Goal: Task Accomplishment & Management: Use online tool/utility

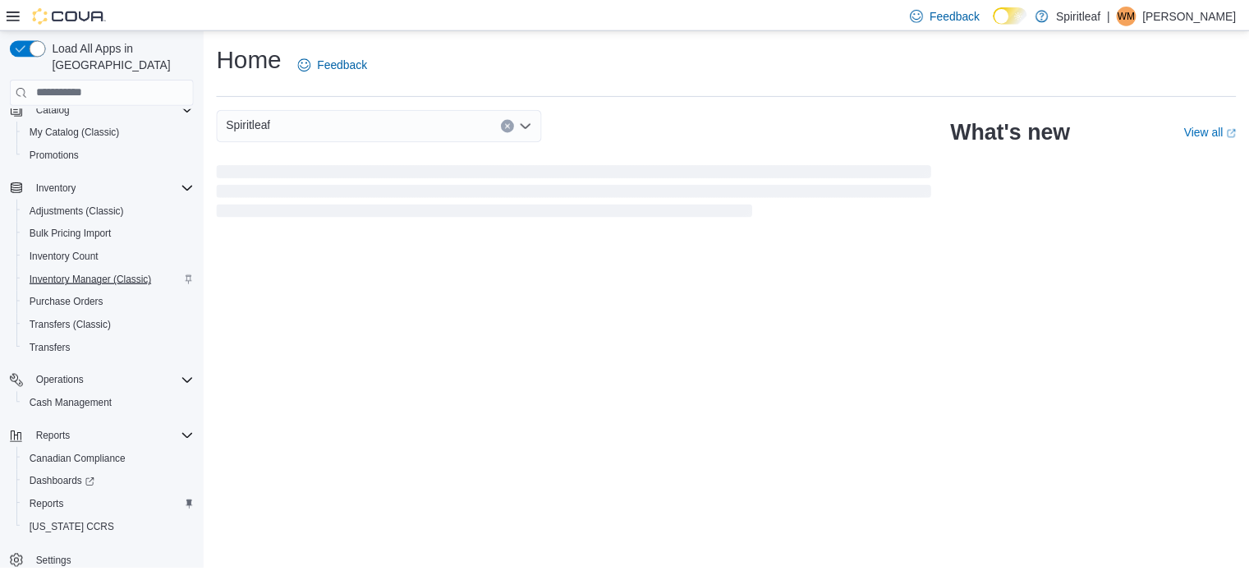
scroll to position [187, 0]
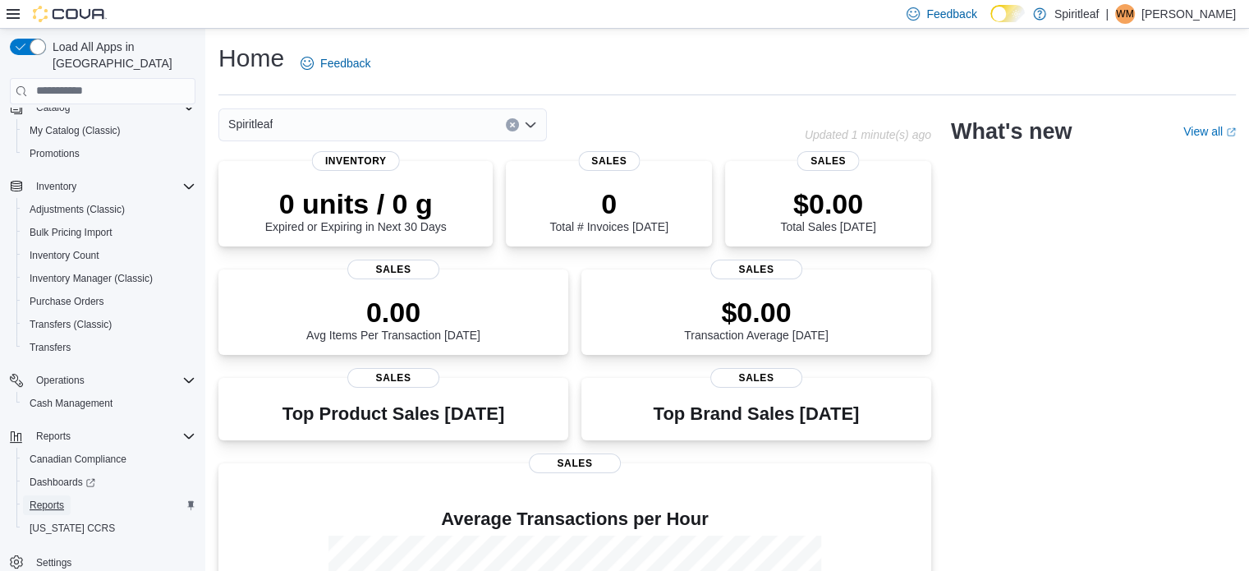
click at [49, 499] on span "Reports" at bounding box center [47, 505] width 34 height 13
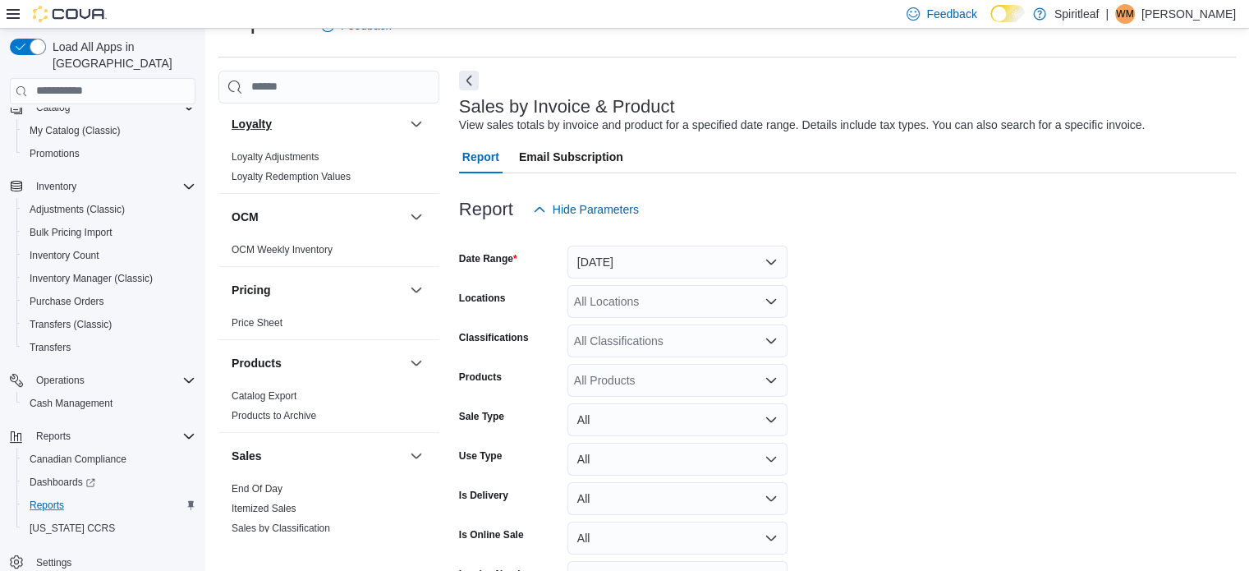
scroll to position [1265, 0]
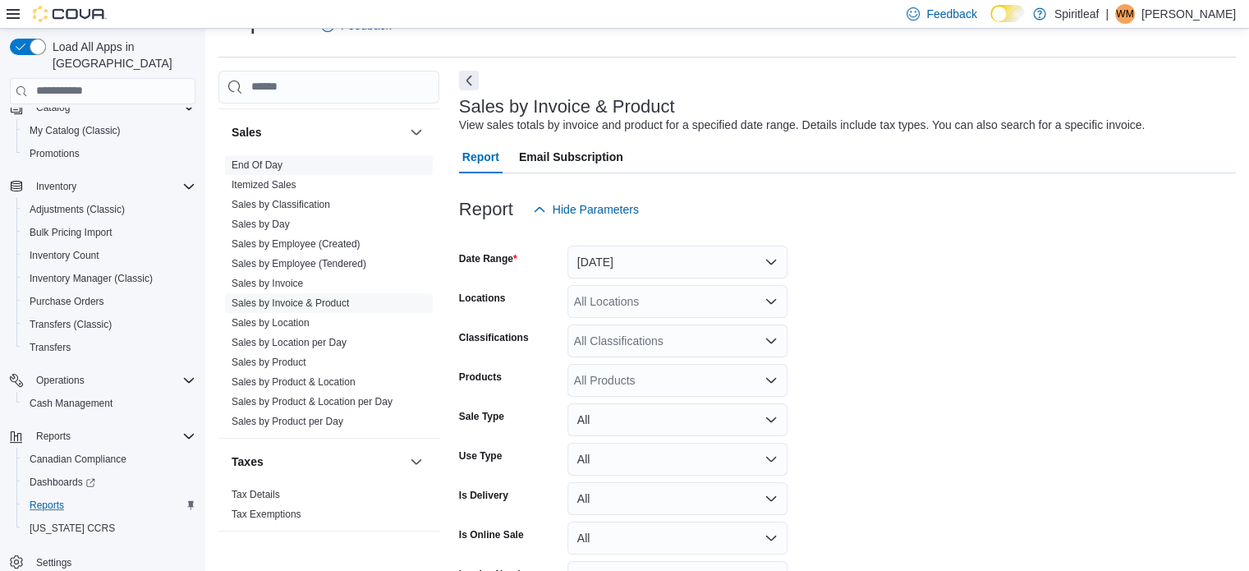
click at [246, 159] on link "End Of Day" at bounding box center [257, 164] width 51 height 11
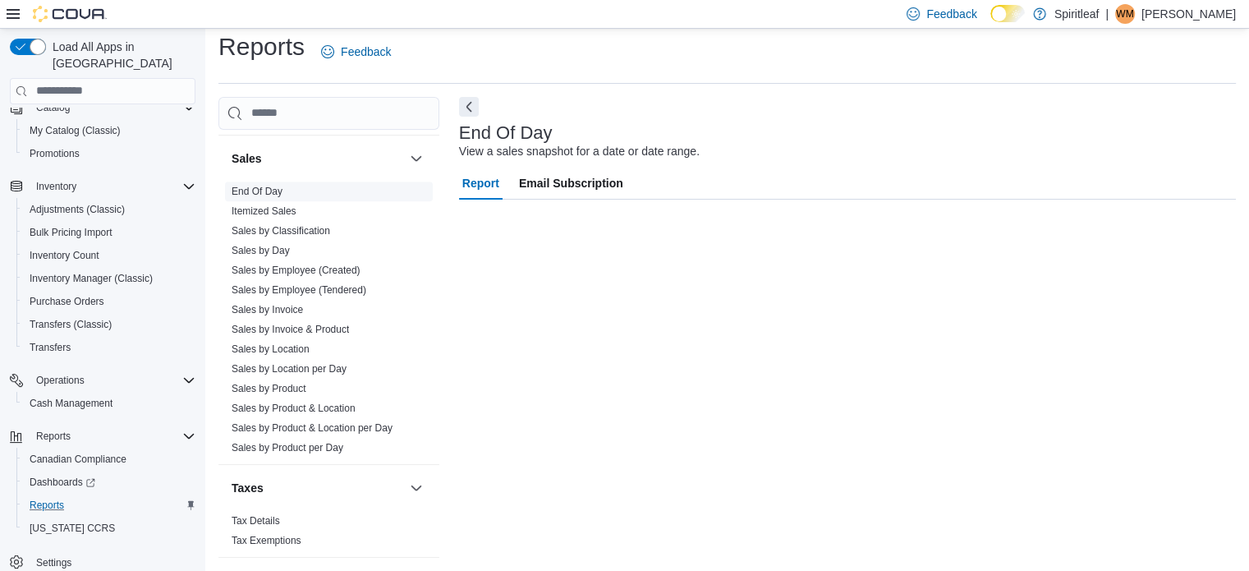
scroll to position [11, 0]
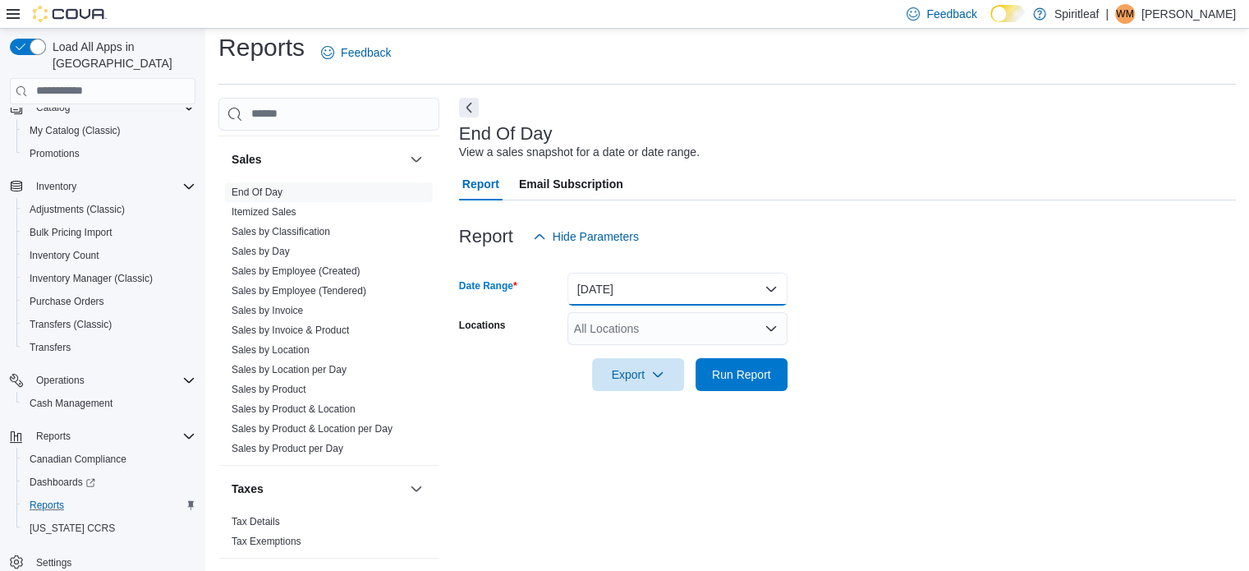
click at [622, 282] on button "Today" at bounding box center [678, 289] width 220 height 33
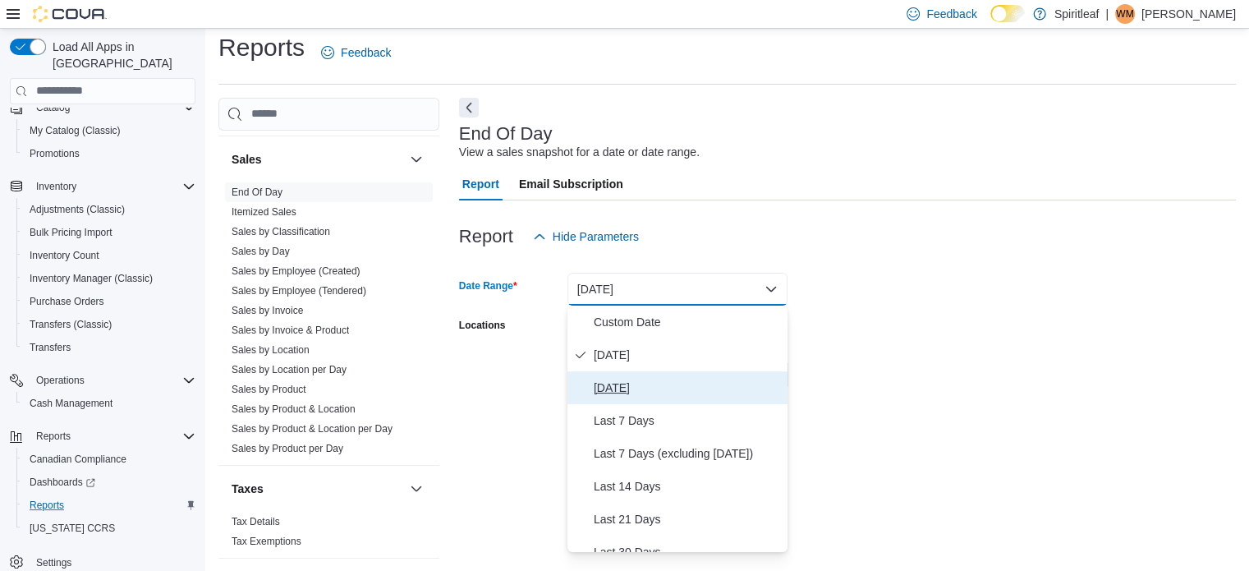
click at [614, 382] on span "Yesterday" at bounding box center [687, 388] width 187 height 20
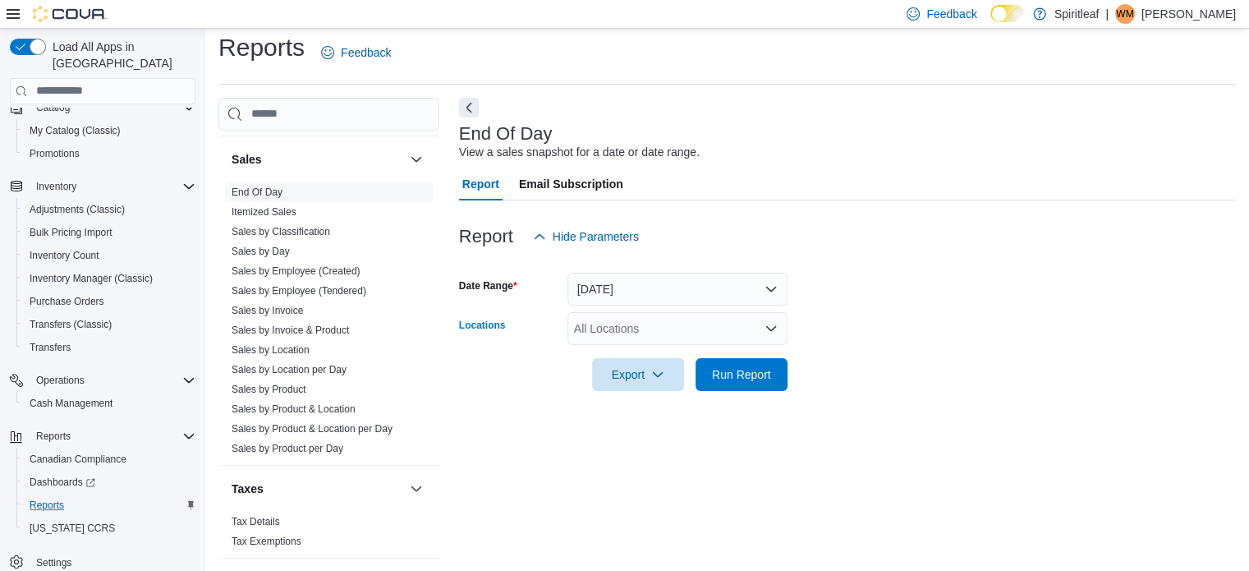
click at [623, 324] on div "All Locations" at bounding box center [678, 328] width 220 height 33
type input "***"
click at [639, 352] on span "262 - Drayton Valley" at bounding box center [701, 356] width 149 height 16
click at [443, 355] on div "Cash Management Cash Management Cash Out Details Compliance OCS Transaction Sub…" at bounding box center [727, 328] width 1018 height 461
click at [621, 375] on span "Export" at bounding box center [638, 373] width 72 height 33
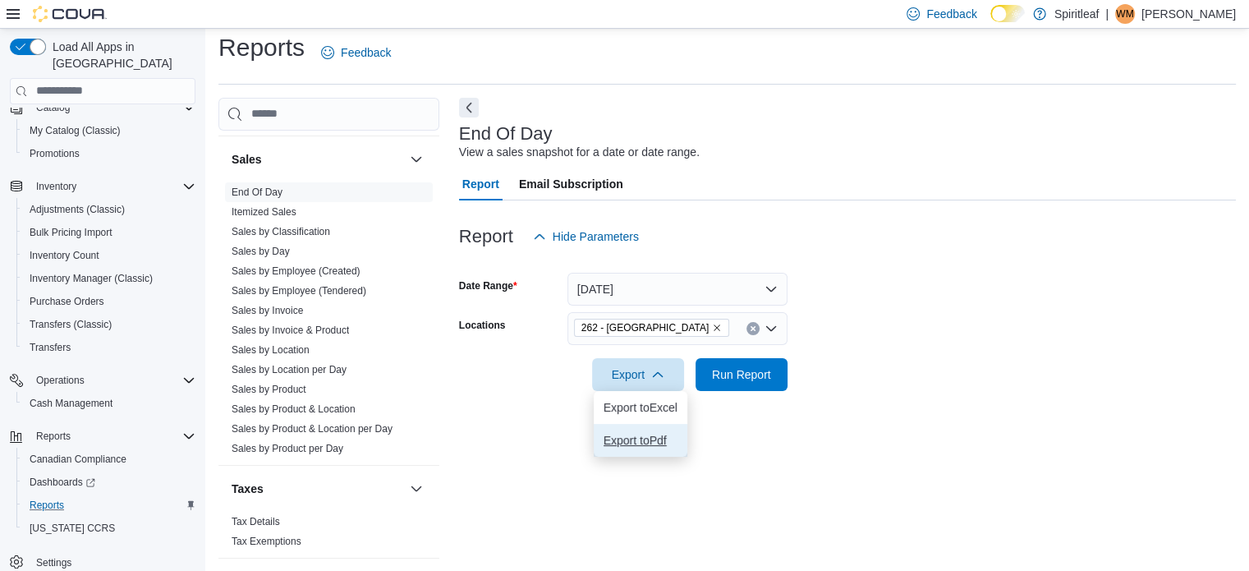
click at [633, 438] on span "Export to Pdf" at bounding box center [641, 440] width 74 height 13
click at [331, 324] on link "Sales by Invoice & Product" at bounding box center [290, 329] width 117 height 11
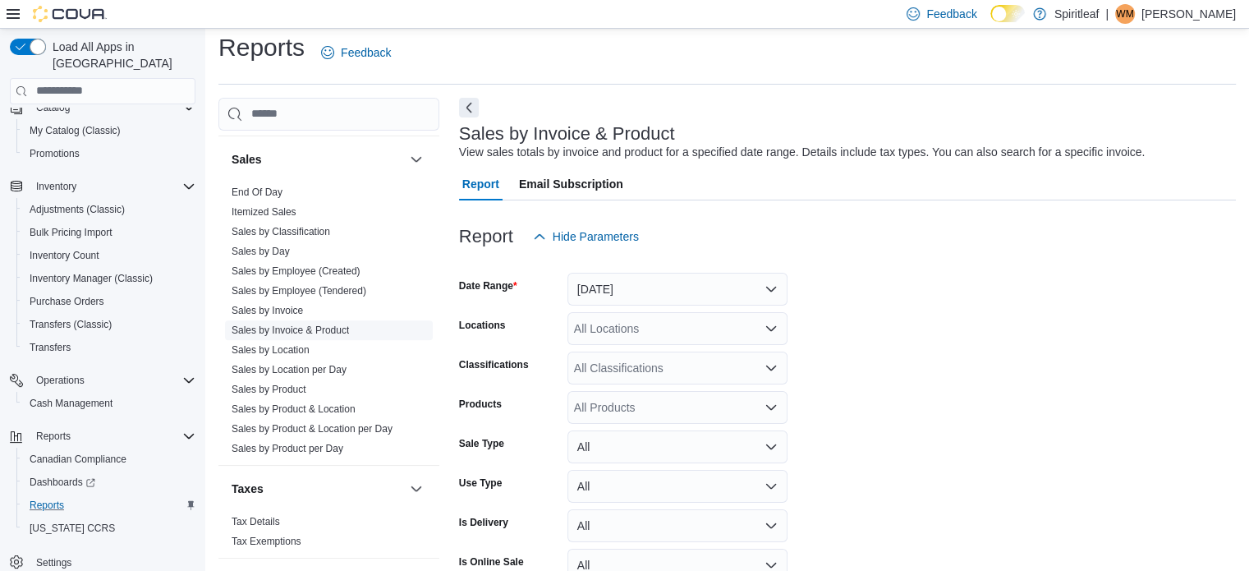
scroll to position [38, 0]
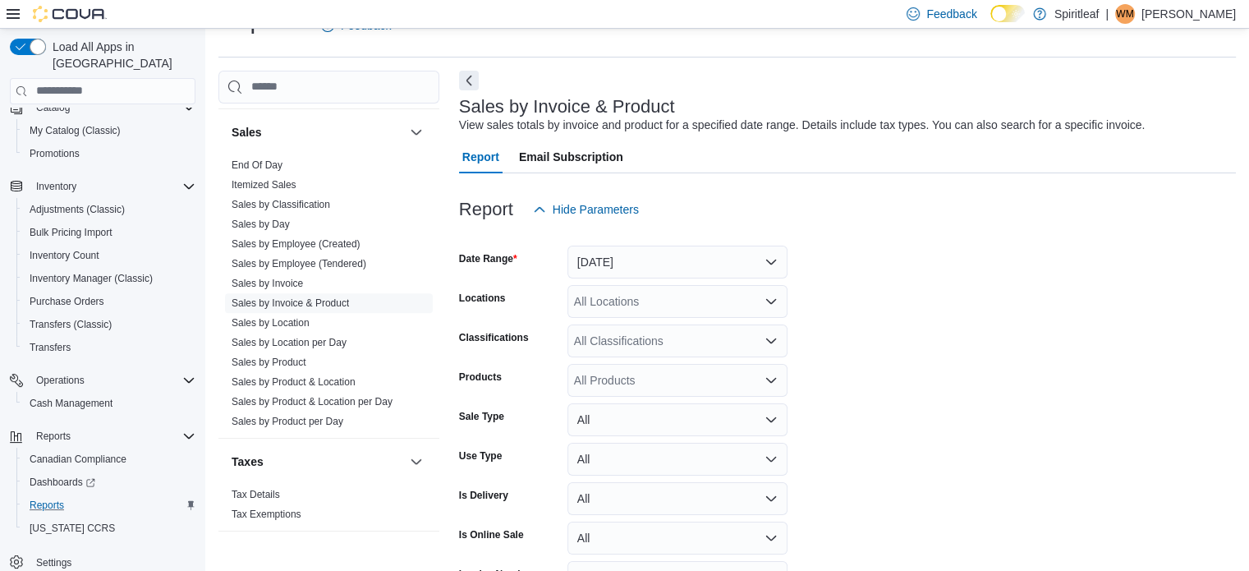
click at [635, 300] on div "All Locations" at bounding box center [678, 301] width 220 height 33
type input "***"
click at [584, 324] on div "262 - Drayton Valley" at bounding box center [677, 329] width 200 height 16
click at [1005, 333] on form "Date Range Yesterday Locations 262 - Drayton Valley Classifications All Classif…" at bounding box center [847, 433] width 777 height 414
click at [682, 343] on div "All Classifications" at bounding box center [678, 340] width 220 height 33
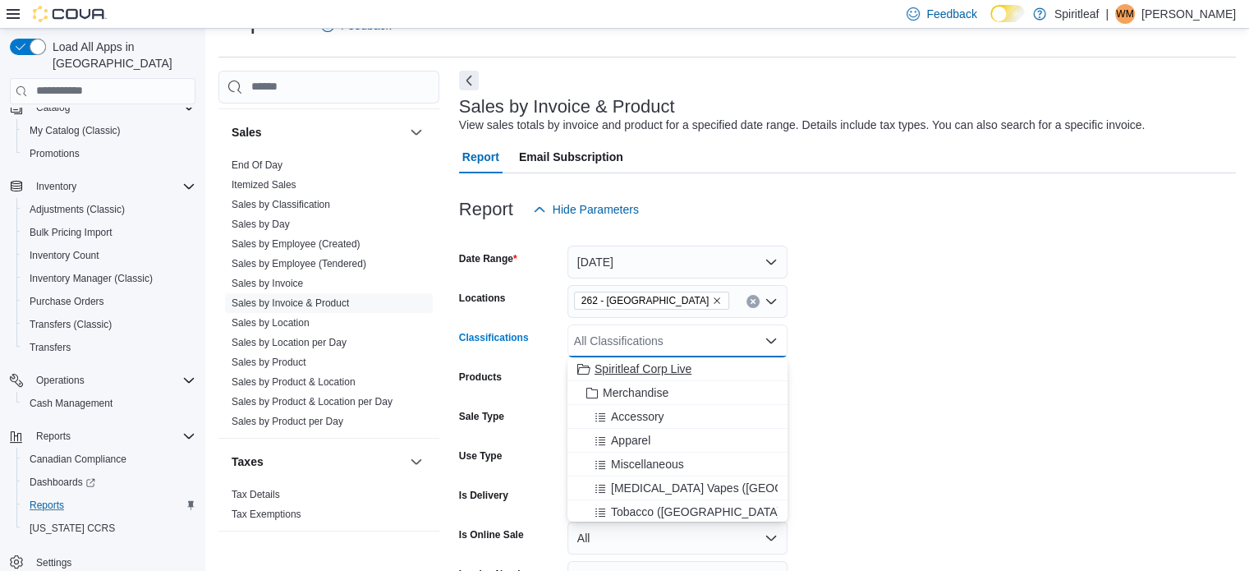
click at [659, 364] on span "Spiritleaf Corp Live" at bounding box center [643, 369] width 97 height 16
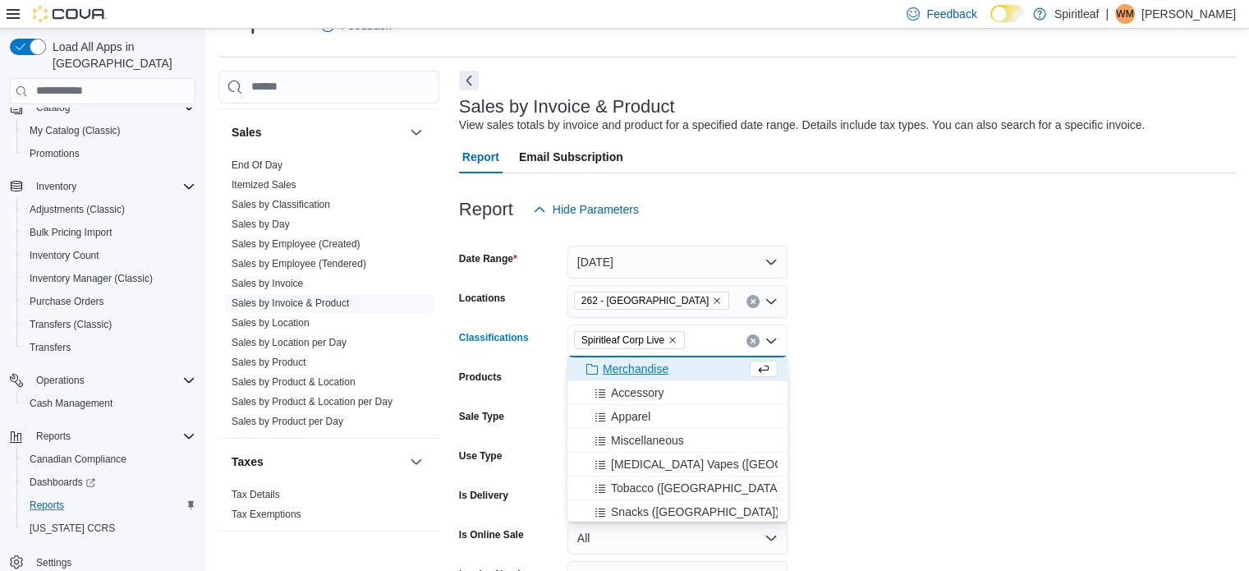
click at [921, 380] on form "Date Range Yesterday Locations 262 - Drayton Valley Classifications Spiritleaf …" at bounding box center [847, 433] width 777 height 414
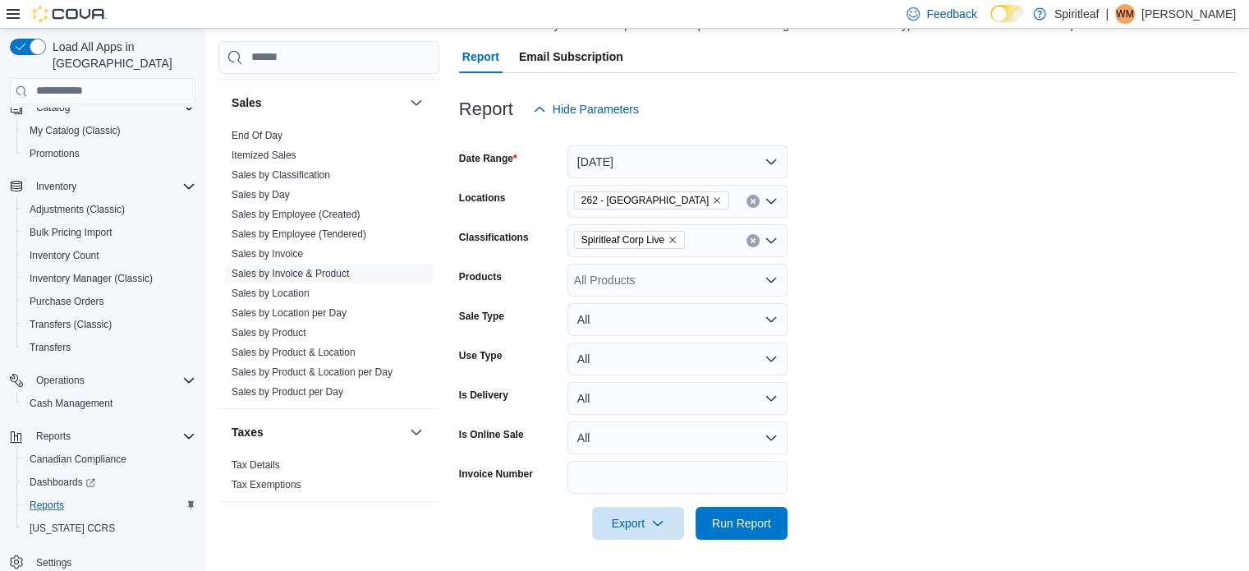
scroll to position [139, 0]
click at [631, 508] on span "Export" at bounding box center [638, 521] width 72 height 33
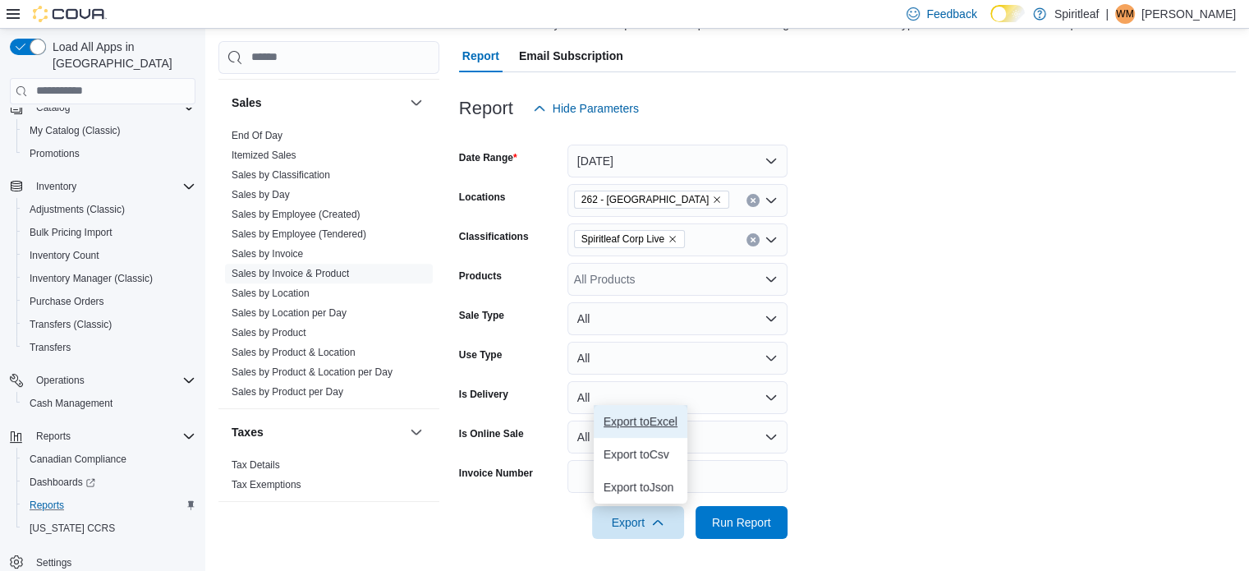
click at [650, 417] on span "Export to Excel" at bounding box center [641, 421] width 74 height 13
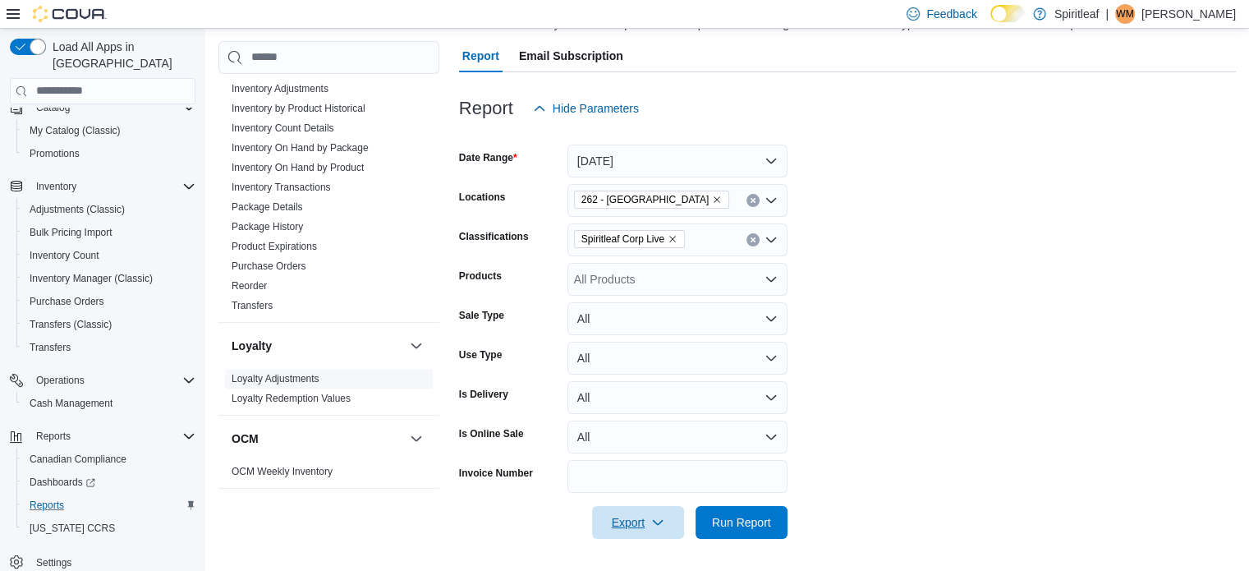
scroll to position [690, 0]
click at [352, 162] on link "Inventory On Hand by Product" at bounding box center [298, 167] width 132 height 11
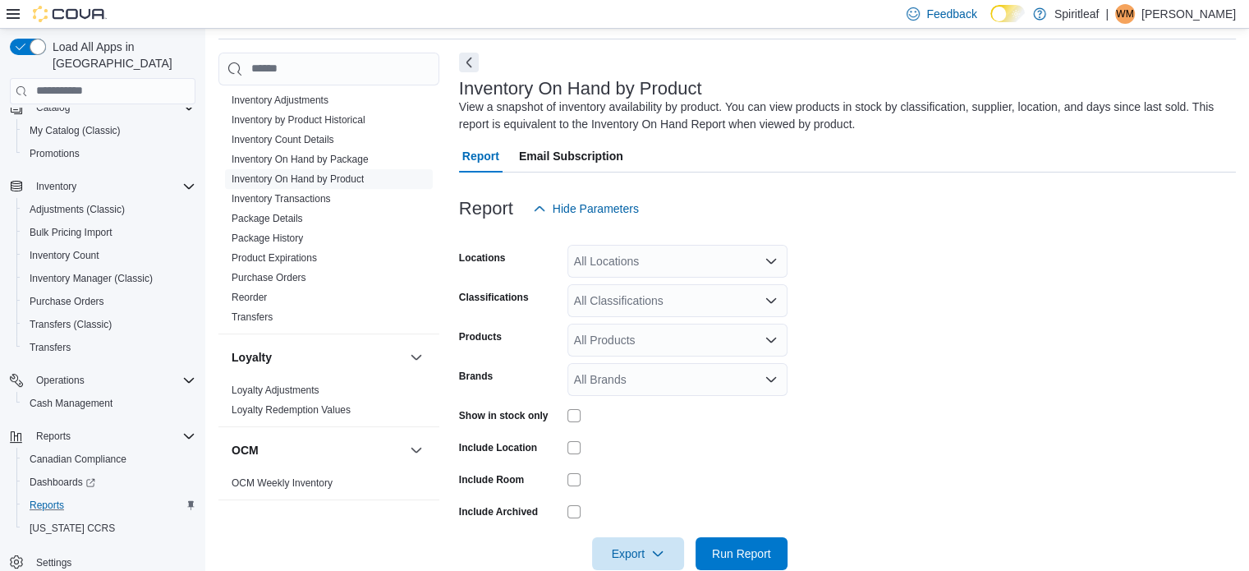
scroll to position [55, 0]
click at [751, 260] on div "All Locations" at bounding box center [678, 262] width 220 height 33
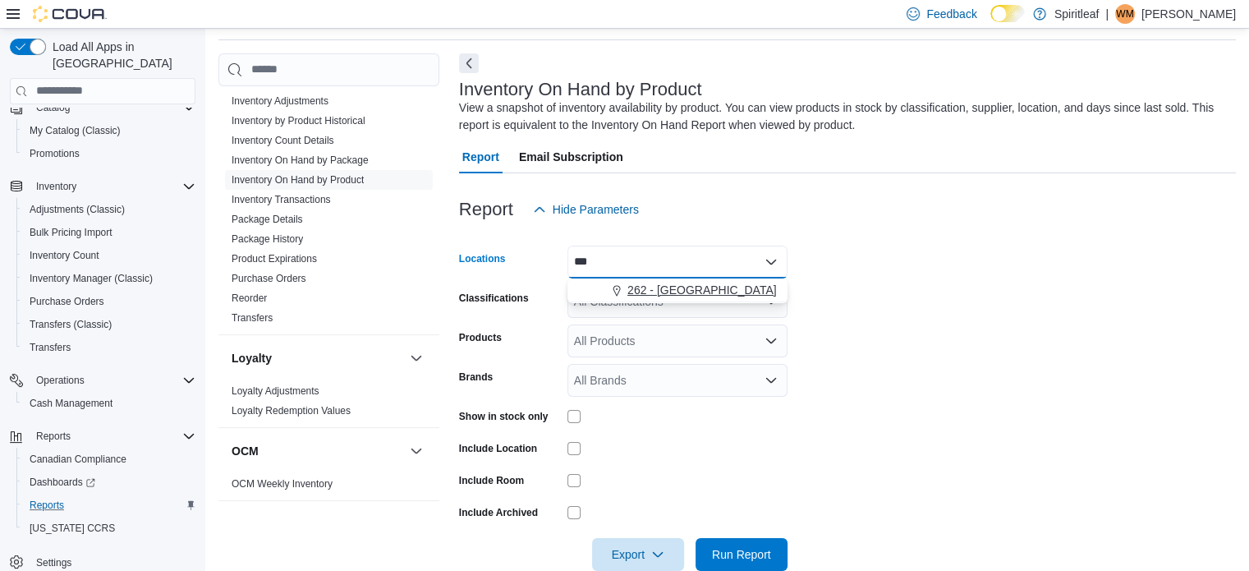
type input "***"
click at [749, 285] on div "262 - Drayton Valley" at bounding box center [677, 290] width 200 height 16
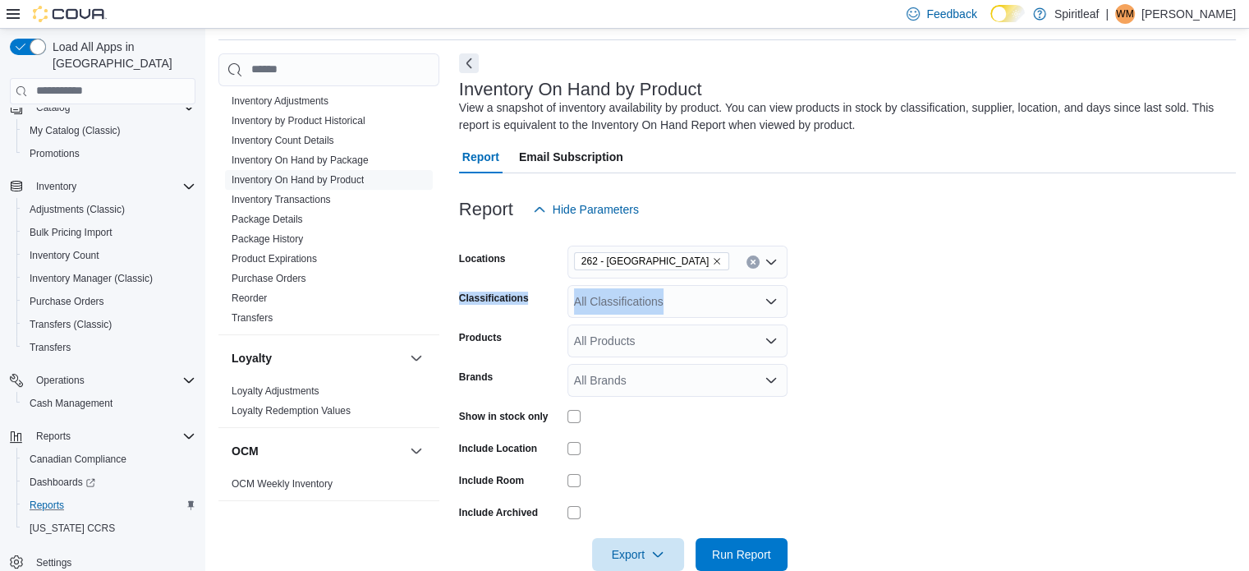
click at [918, 279] on form "Locations 262 - Drayton Valley Classifications All Classifications Products All…" at bounding box center [847, 398] width 777 height 345
click at [692, 303] on div "All Classifications" at bounding box center [678, 301] width 220 height 33
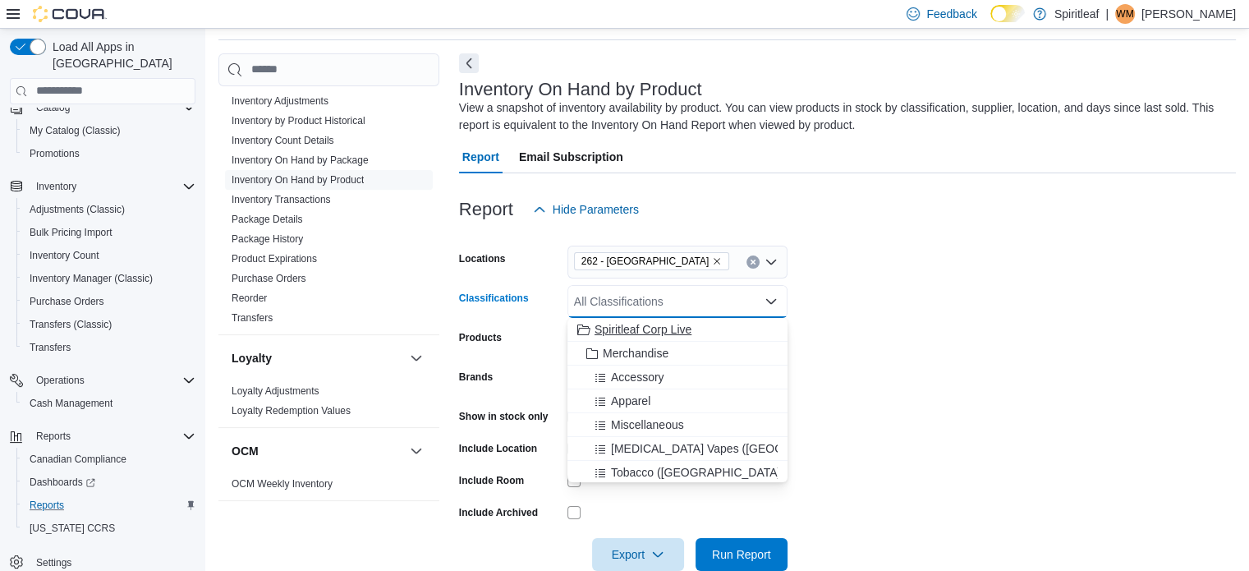
click at [667, 325] on span "Spiritleaf Corp Live" at bounding box center [643, 329] width 97 height 16
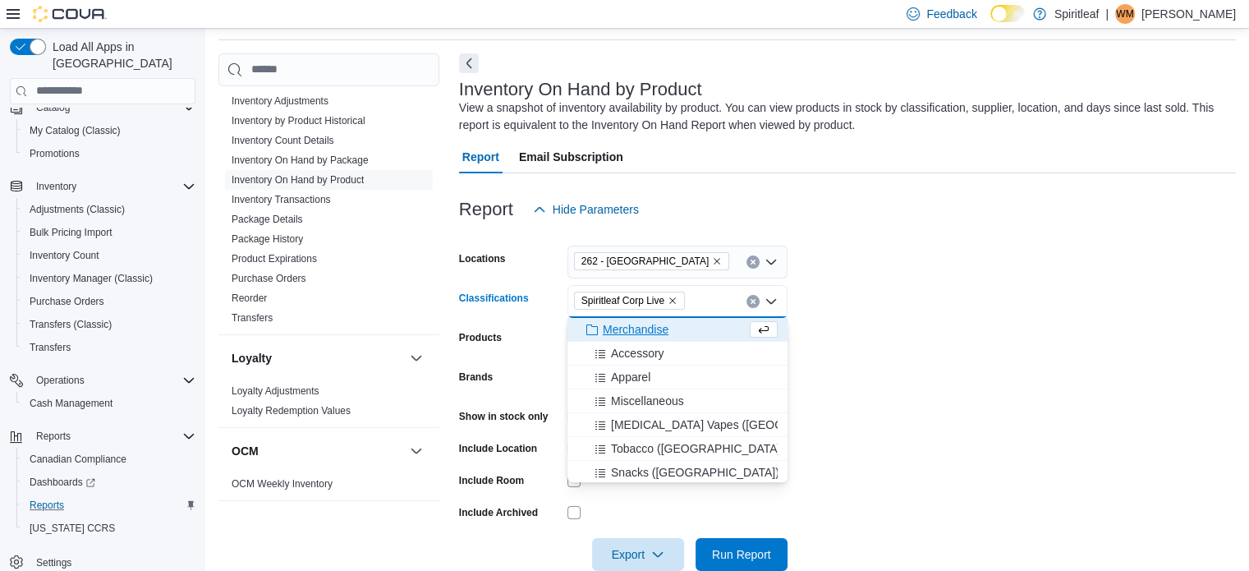
click at [880, 324] on form "Locations 262 - Drayton Valley Classifications Spiritleaf Corp Live Combo box. …" at bounding box center [847, 398] width 777 height 345
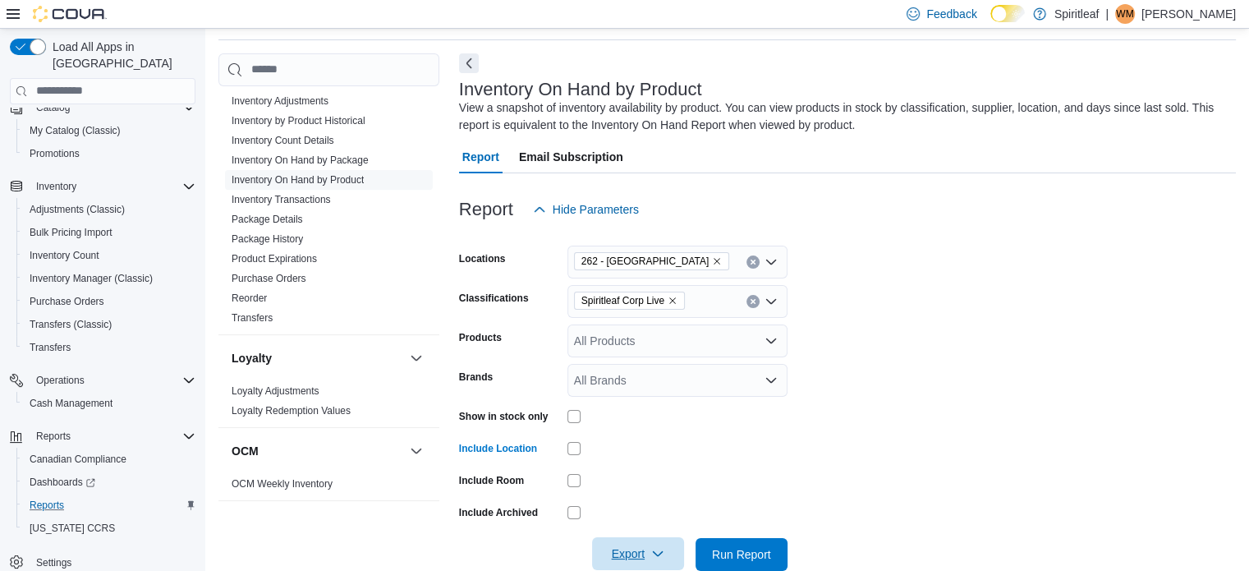
click at [637, 547] on span "Export" at bounding box center [638, 553] width 72 height 33
click at [659, 448] on span "Export to Excel" at bounding box center [641, 453] width 74 height 13
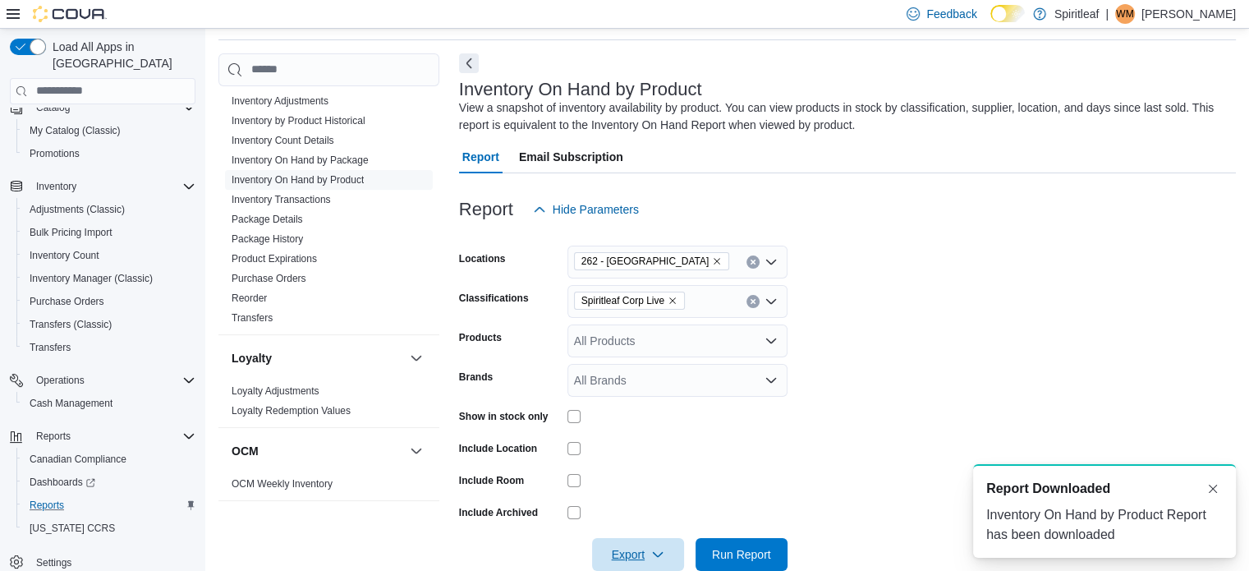
scroll to position [0, 0]
